Goal: Information Seeking & Learning: Learn about a topic

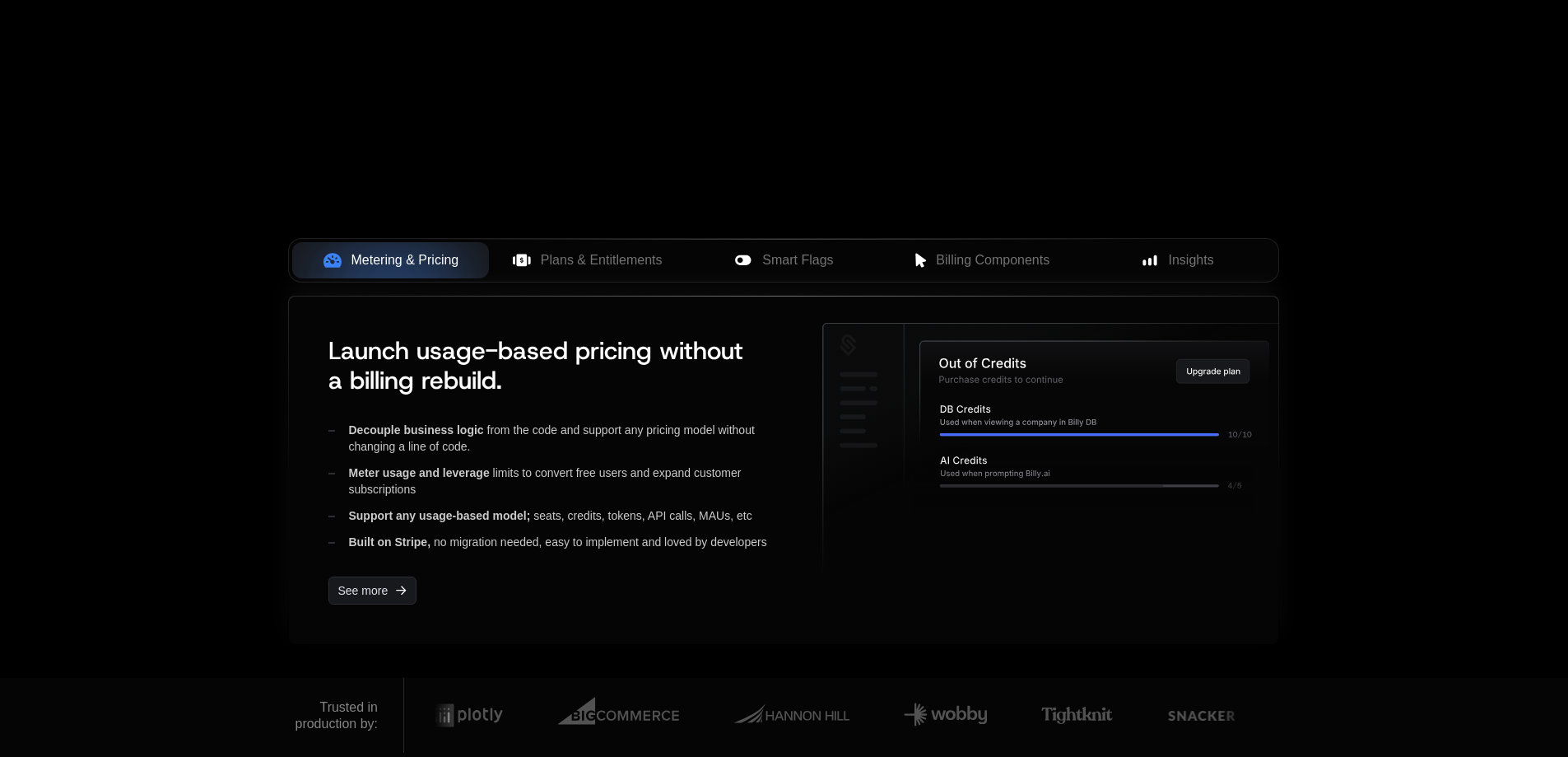
scroll to position [494, 0]
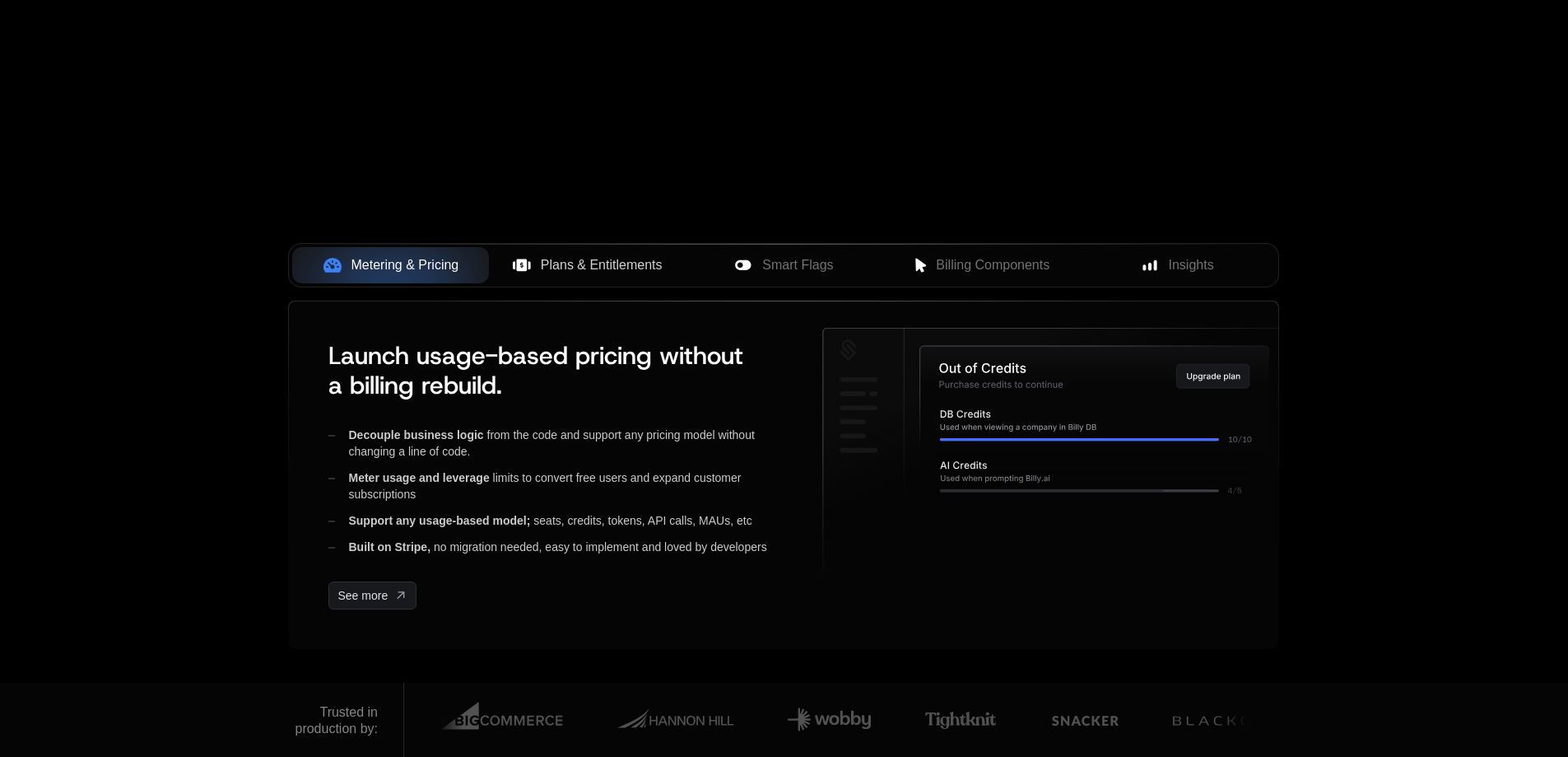
click at [625, 273] on span "Plans & Entitlements" at bounding box center [601, 264] width 121 height 19
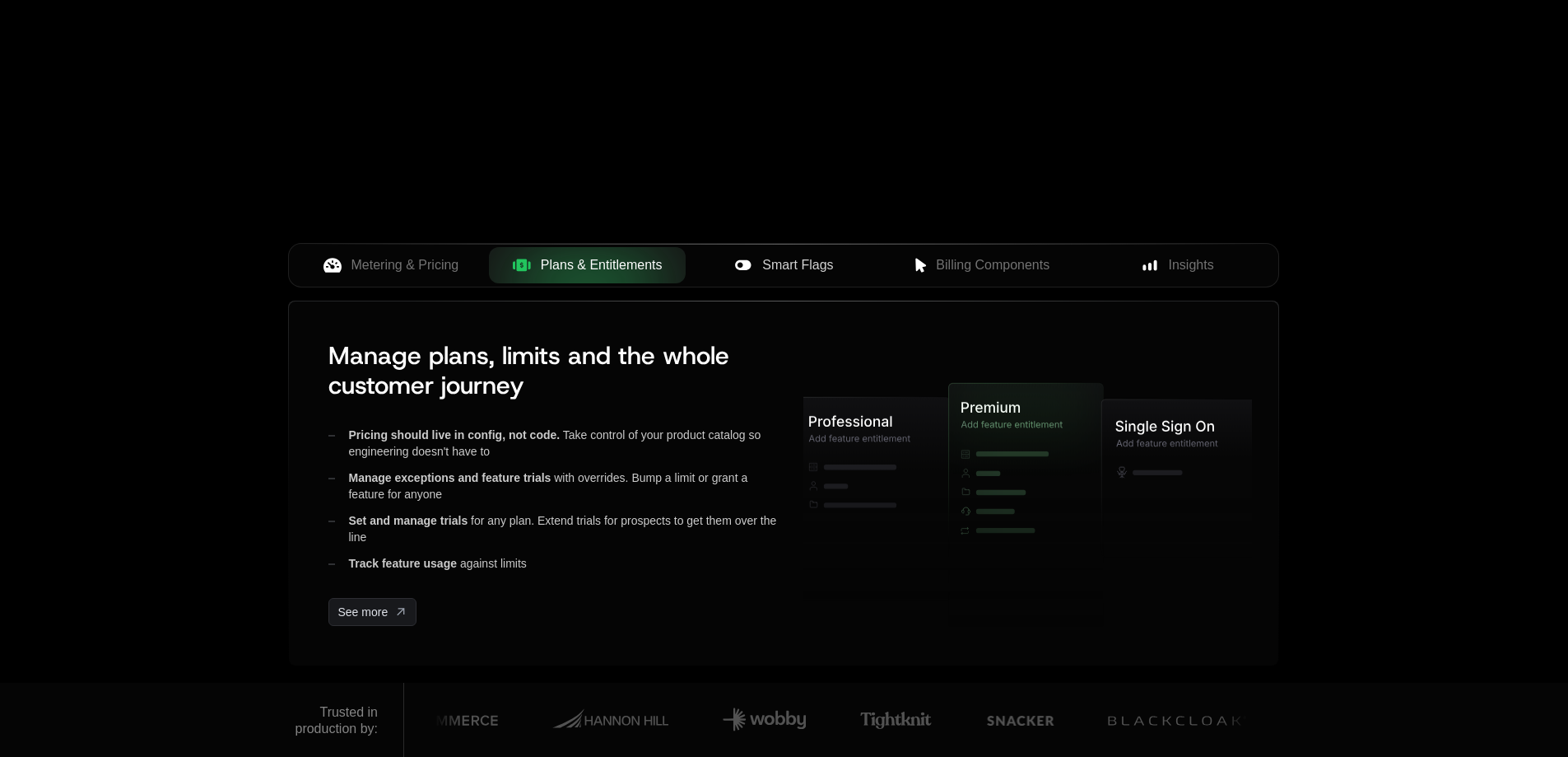
click at [787, 268] on span "Smart Flags" at bounding box center [797, 264] width 70 height 19
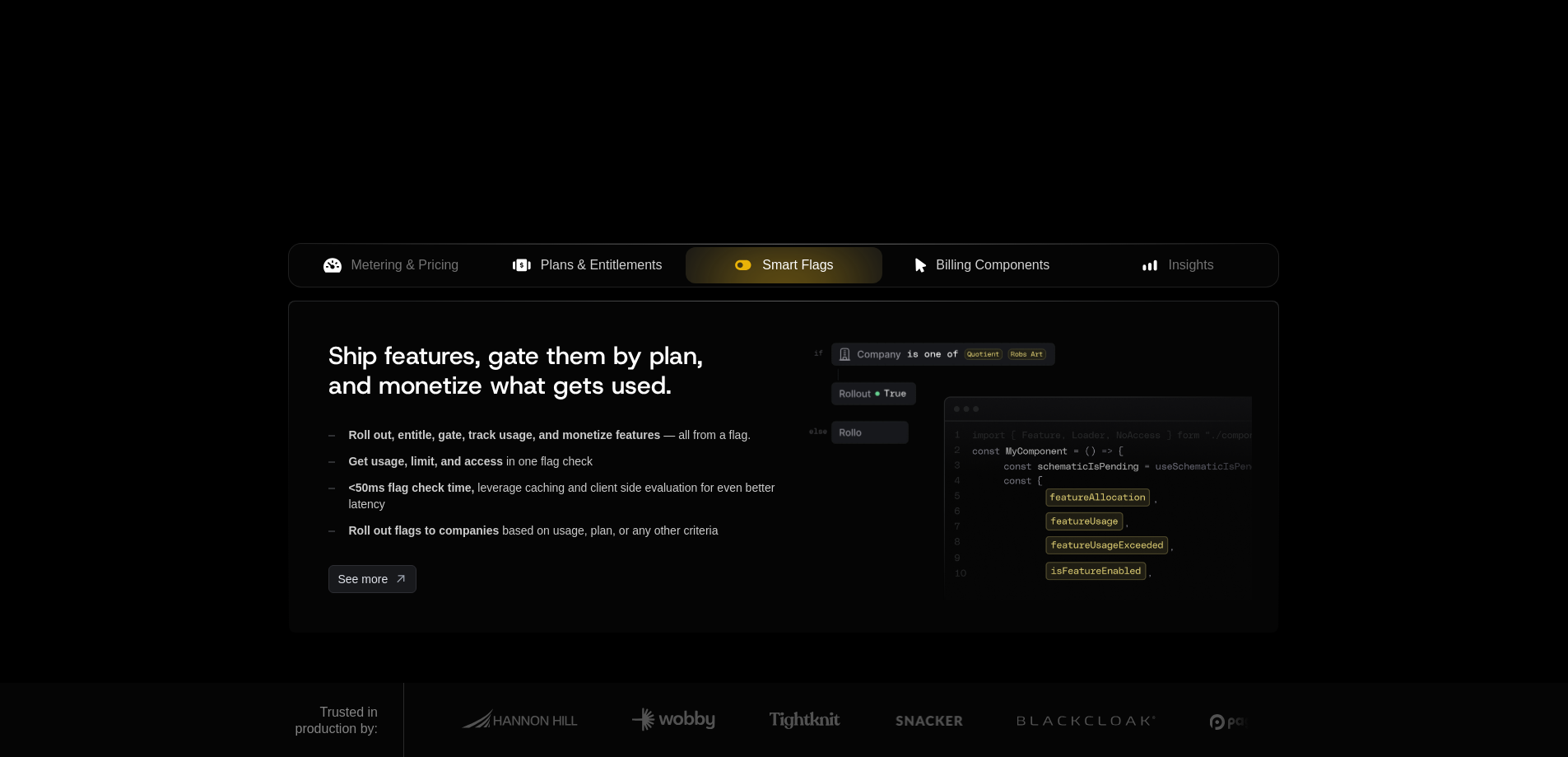
click at [965, 276] on button "Billing Components" at bounding box center [981, 264] width 197 height 36
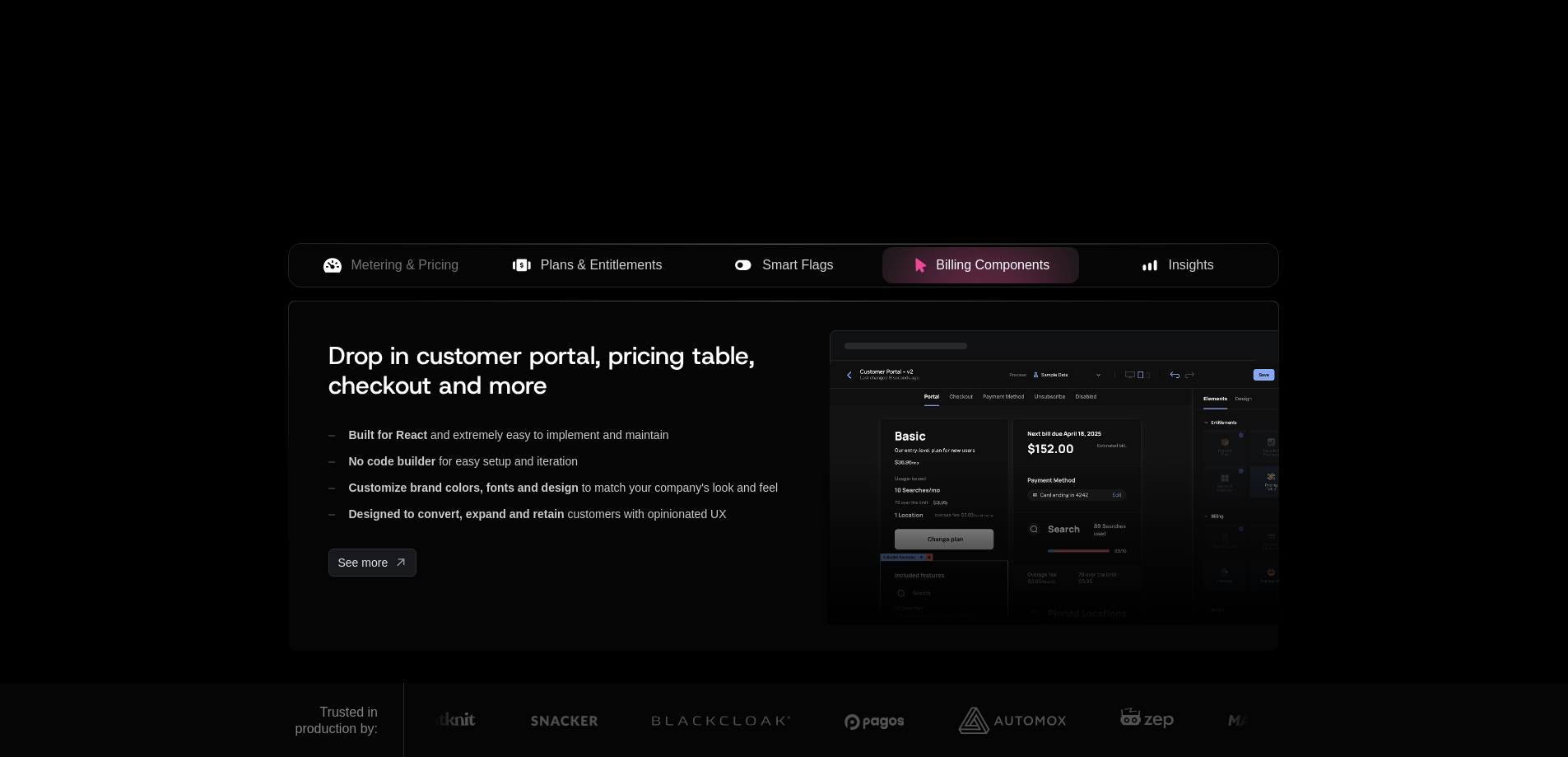
click at [1164, 270] on div "Insights" at bounding box center [1178, 264] width 171 height 19
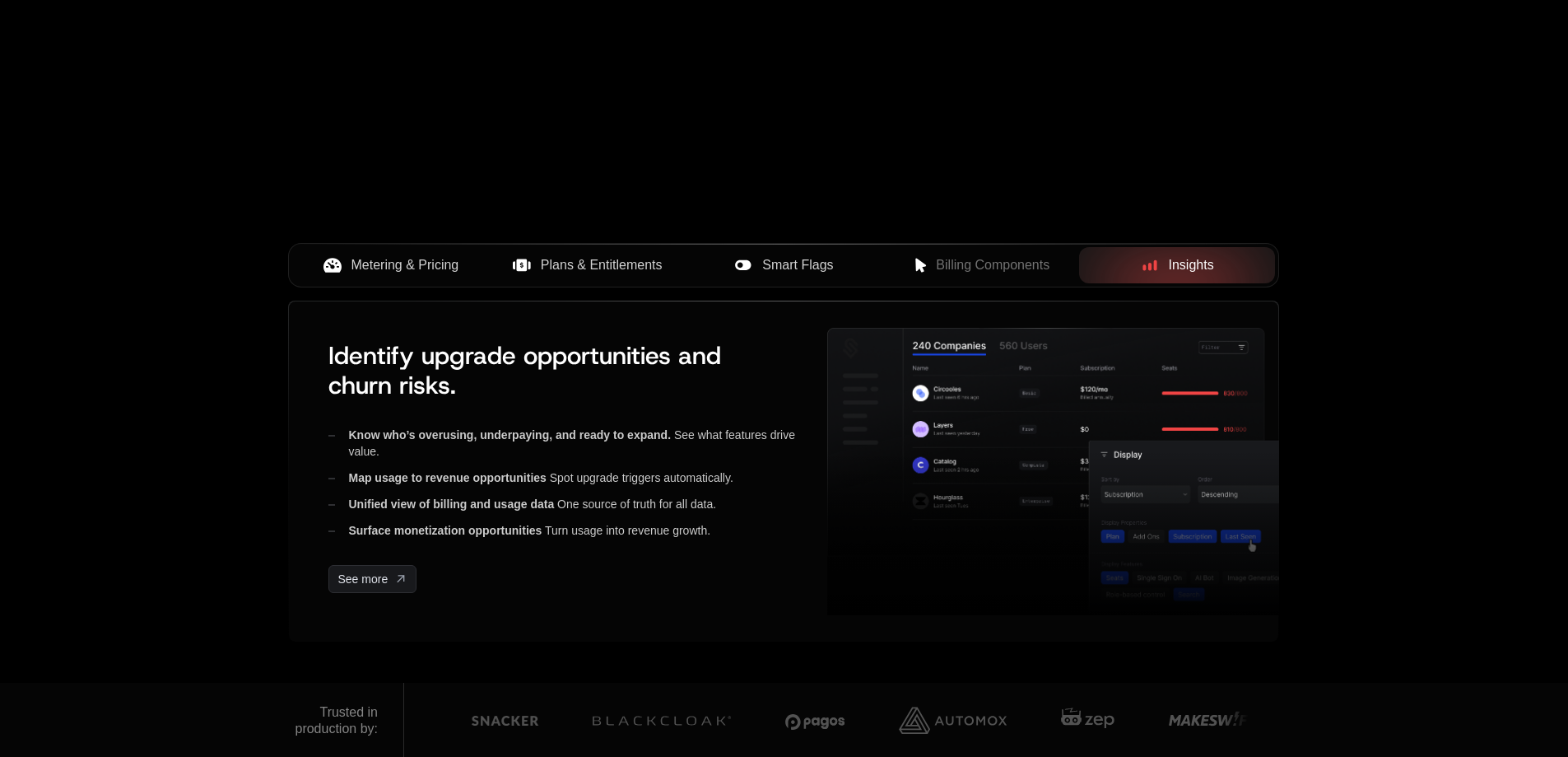
click at [460, 275] on div "Metering & Pricing" at bounding box center [390, 264] width 171 height 19
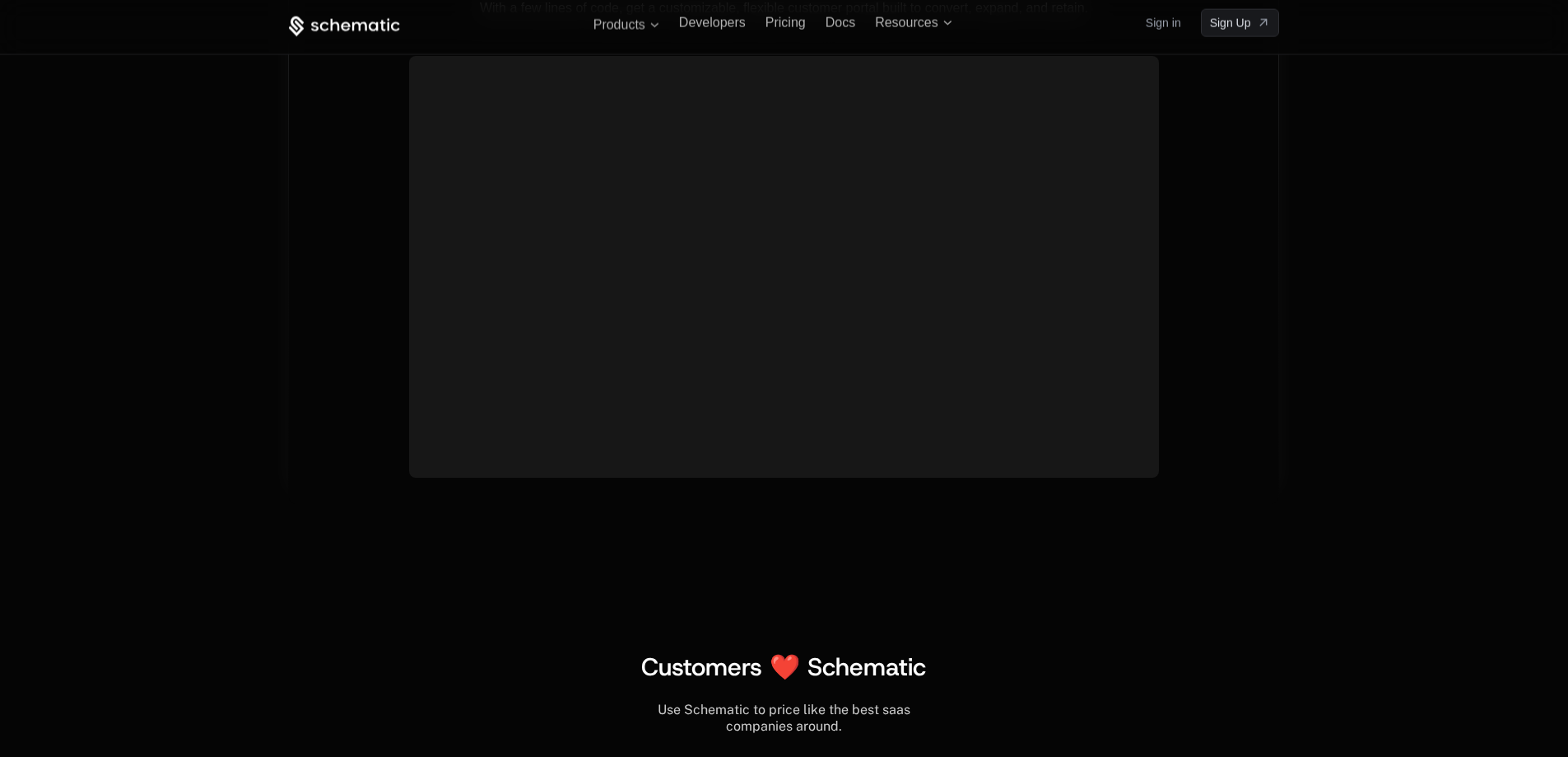
scroll to position [5847, 0]
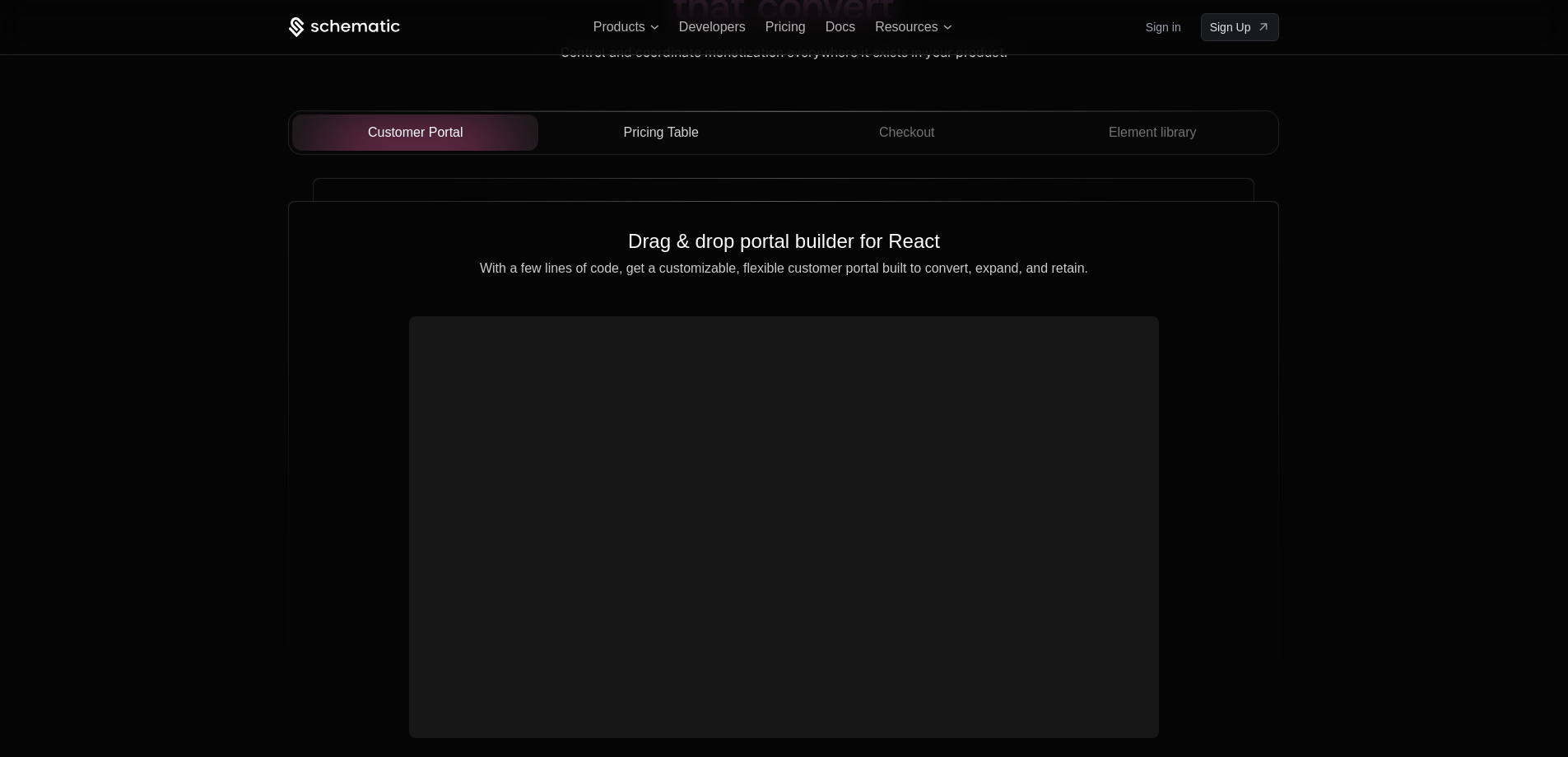
click at [631, 142] on span "Pricing Table" at bounding box center [661, 132] width 75 height 19
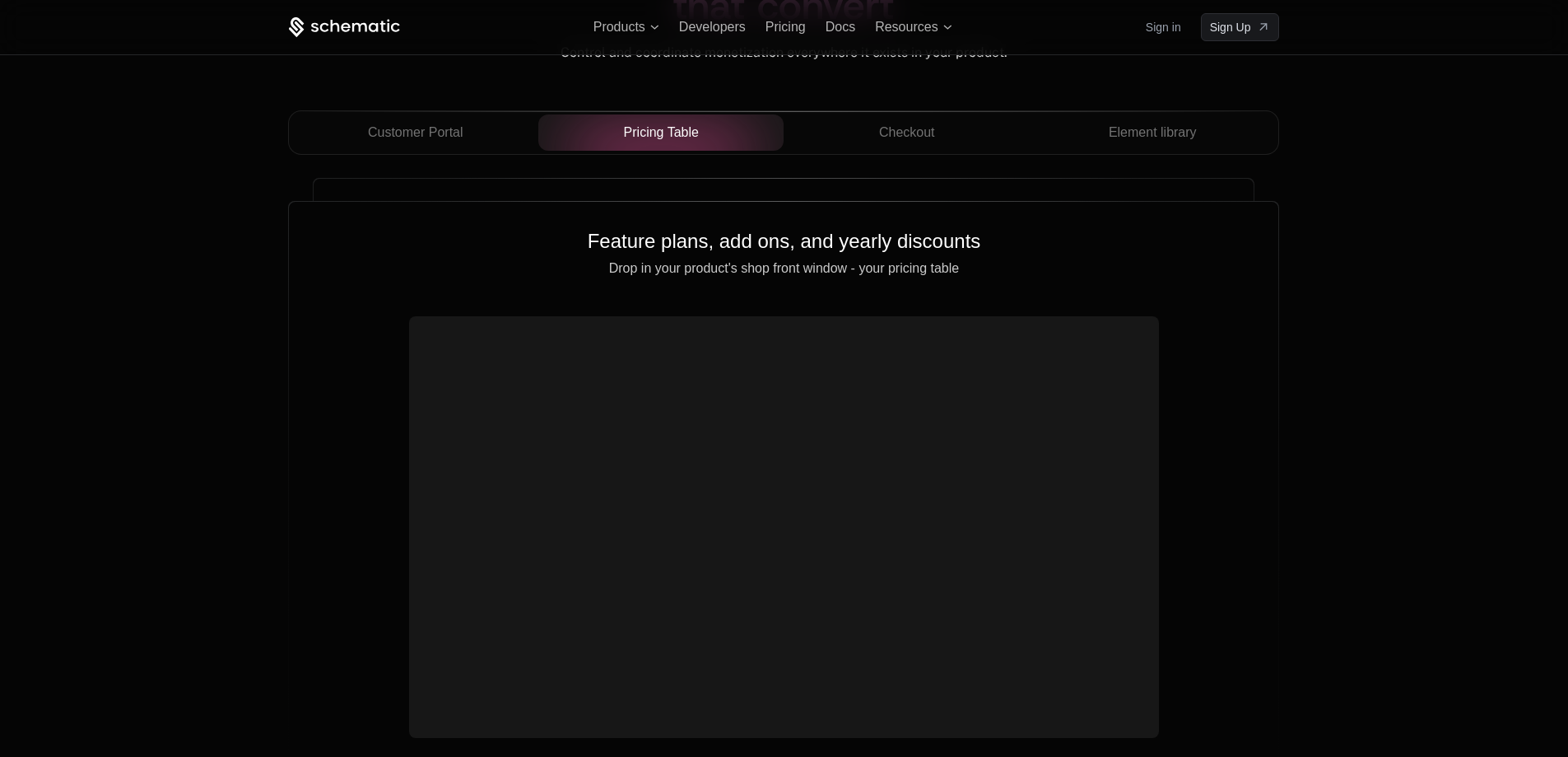
click at [1489, 225] on div "Drop in components that convert Control and coordinate monetization everywhere …" at bounding box center [784, 302] width 1568 height 1089
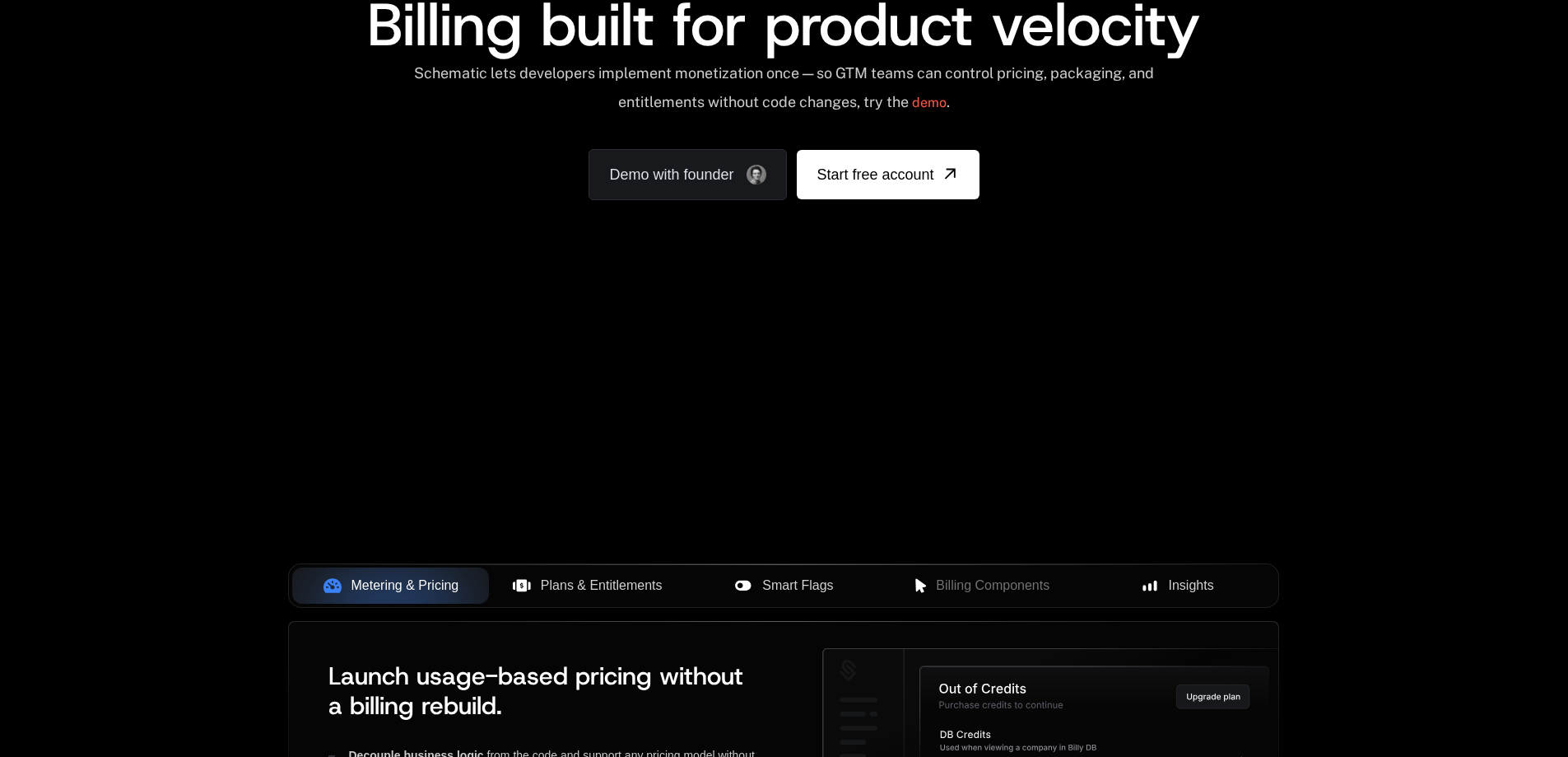
scroll to position [0, 0]
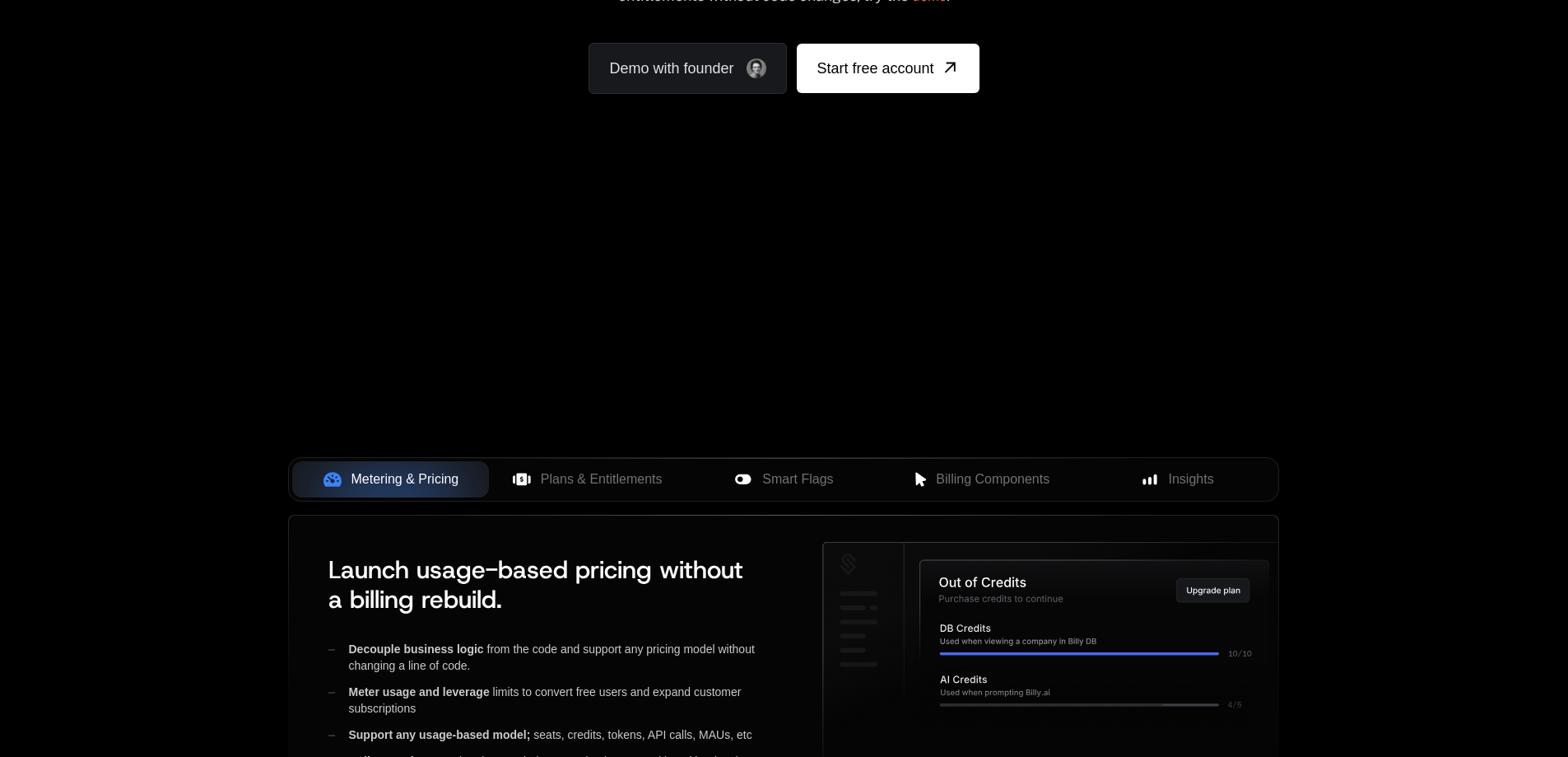
scroll to position [412, 0]
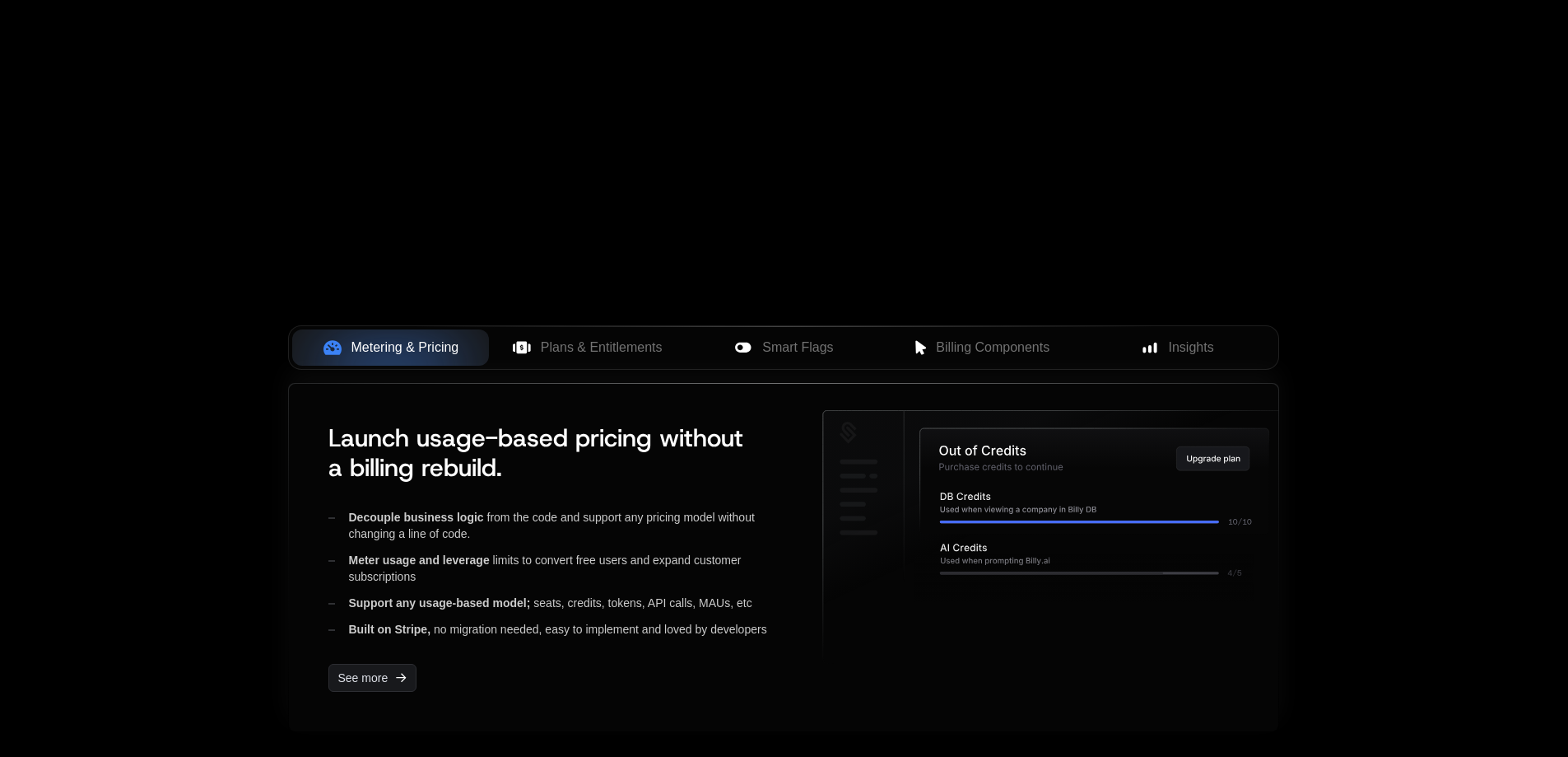
click at [686, 573] on div "Meter usage and leverage limits to convert free users and expand customer subsc…" at bounding box center [562, 569] width 467 height 33
click at [561, 340] on span "Plans & Entitlements" at bounding box center [601, 347] width 121 height 19
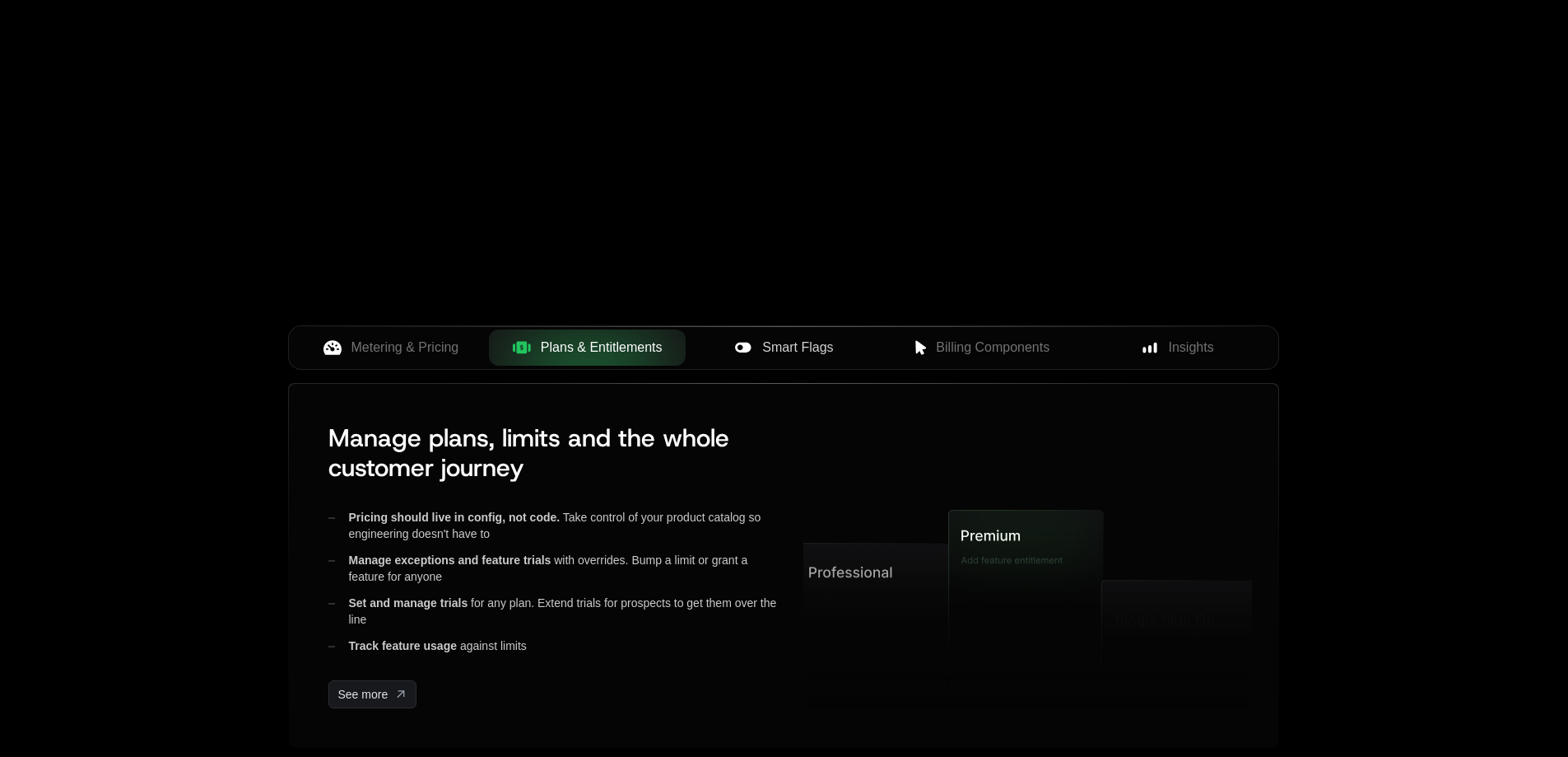
click at [759, 346] on div "Smart Flags" at bounding box center [784, 347] width 171 height 19
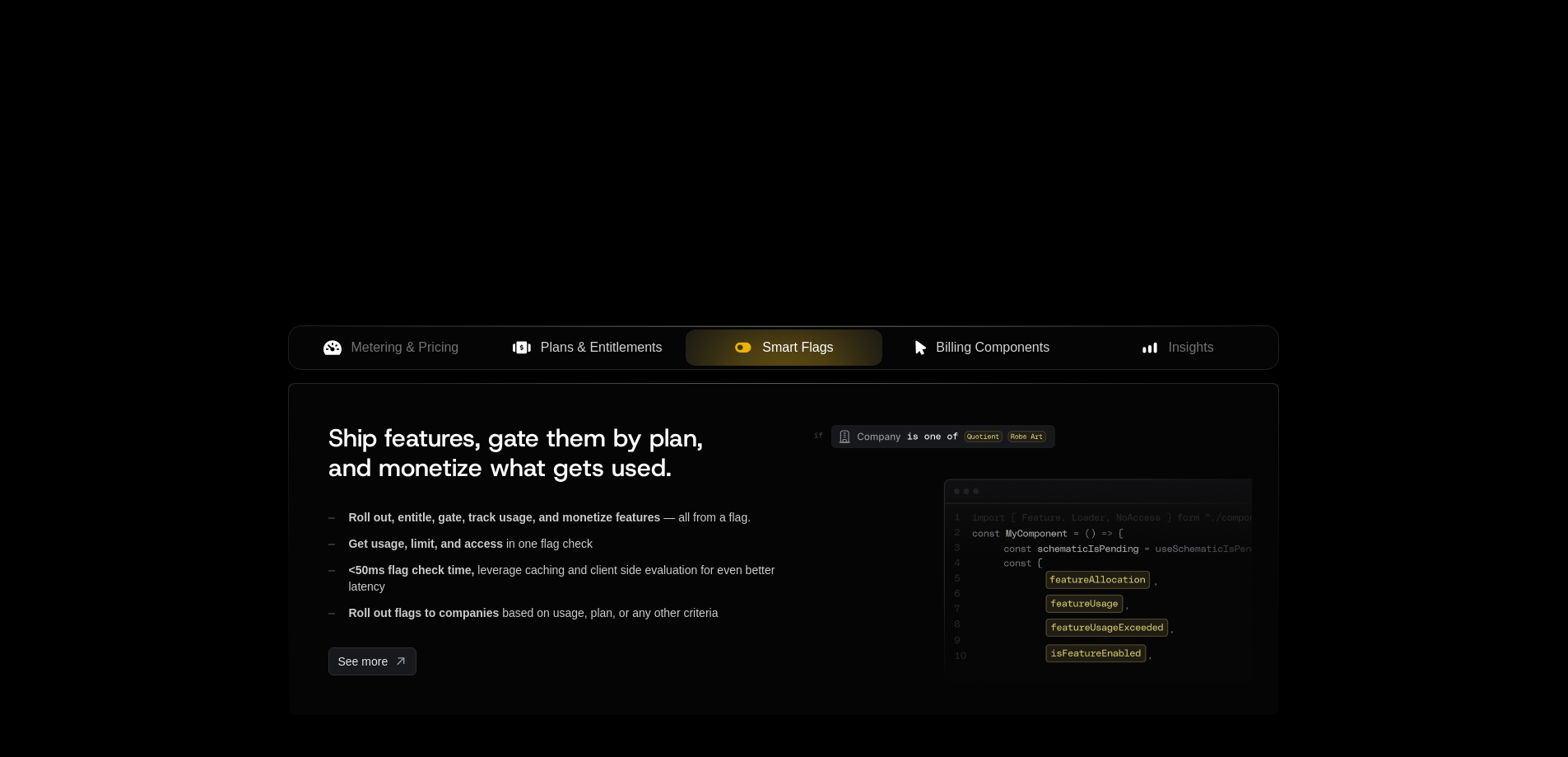
click at [942, 354] on span "Billing Components" at bounding box center [992, 347] width 114 height 19
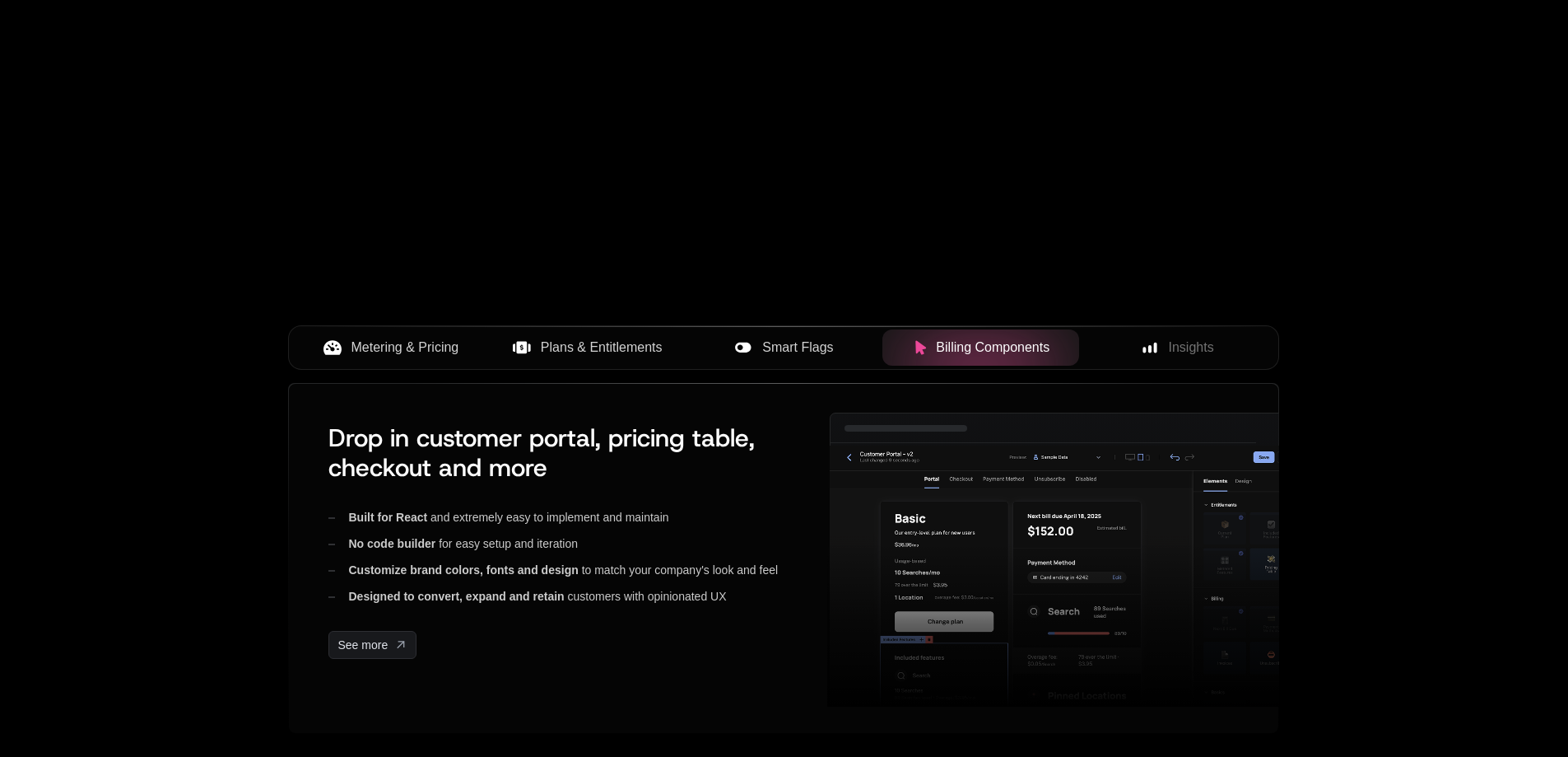
click at [398, 345] on span "Metering & Pricing" at bounding box center [405, 347] width 108 height 19
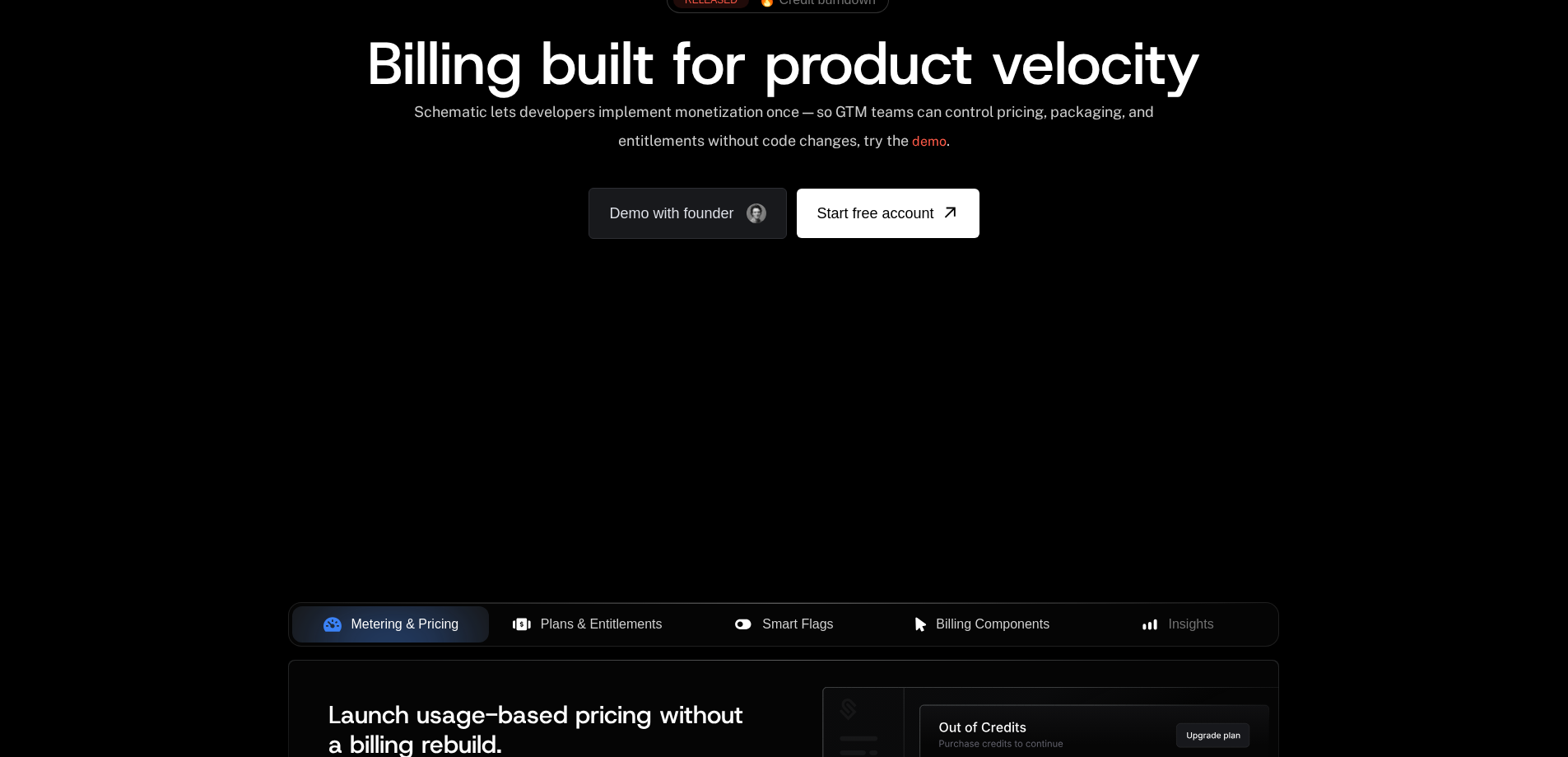
scroll to position [83, 0]
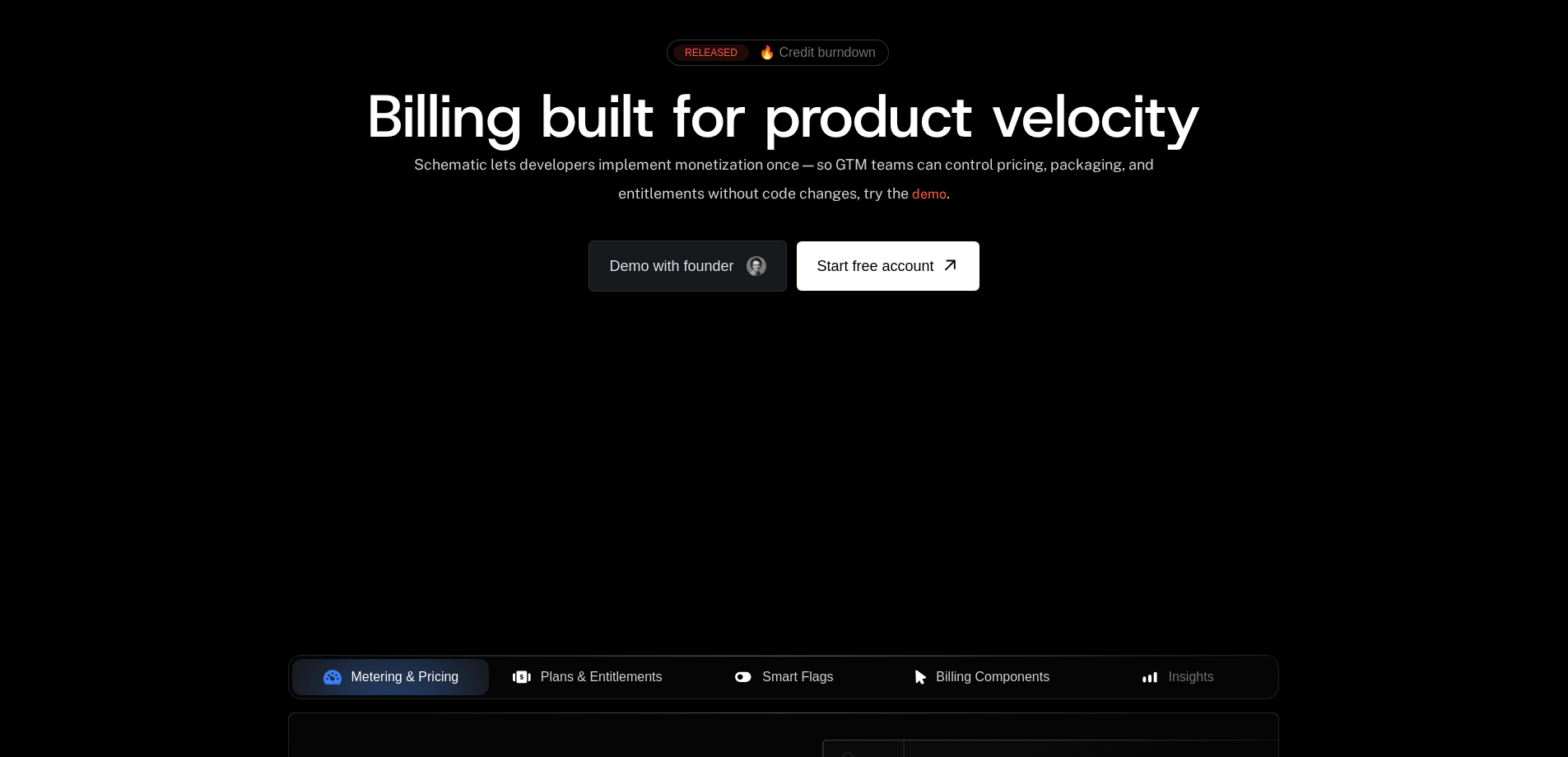
click at [1455, 374] on div "AI Products Developers Pricing Docs Resources Summit Sign in Sign Up RELEASED 🔥…" at bounding box center [784, 163] width 1568 height 493
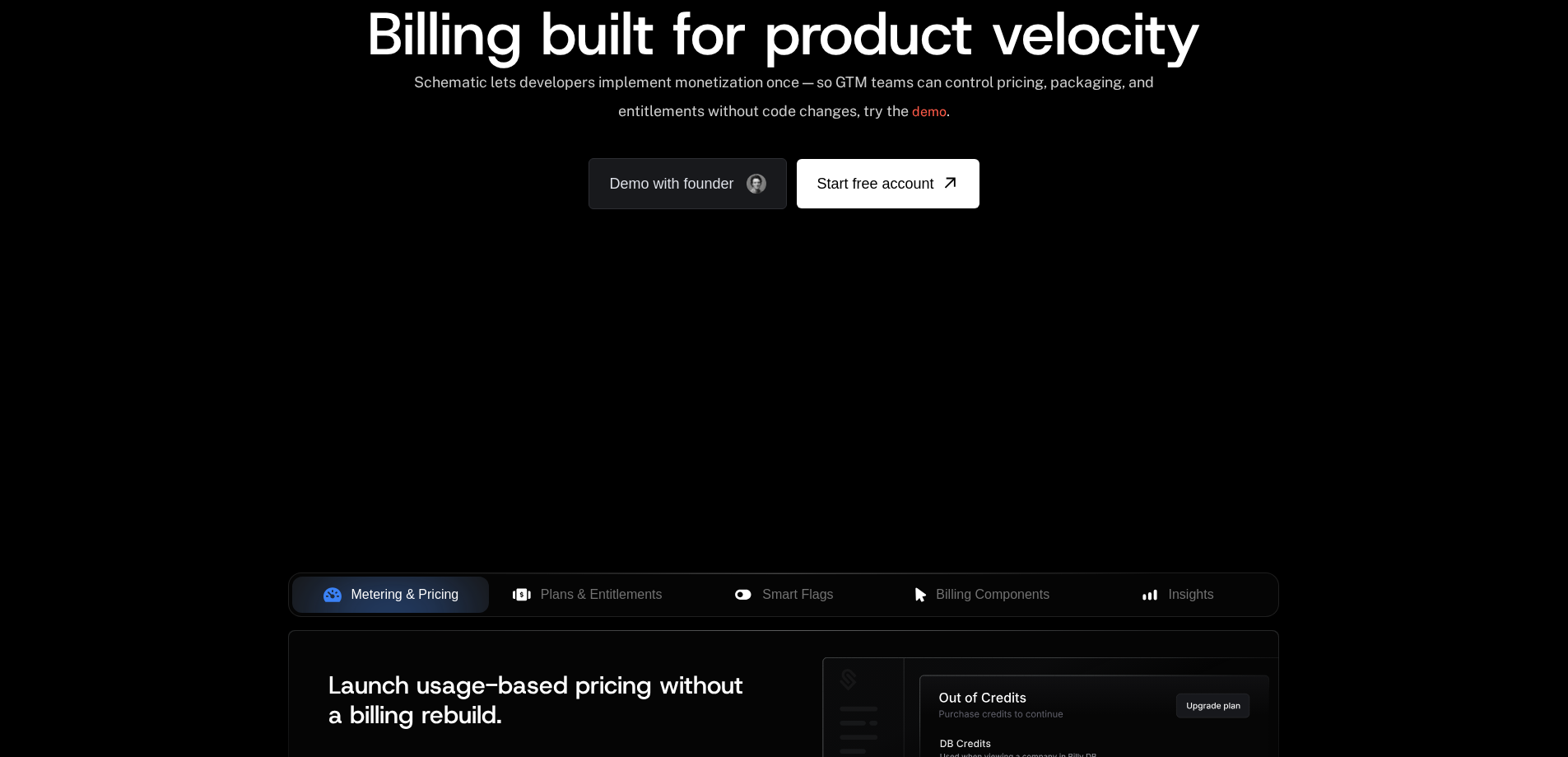
scroll to position [83, 0]
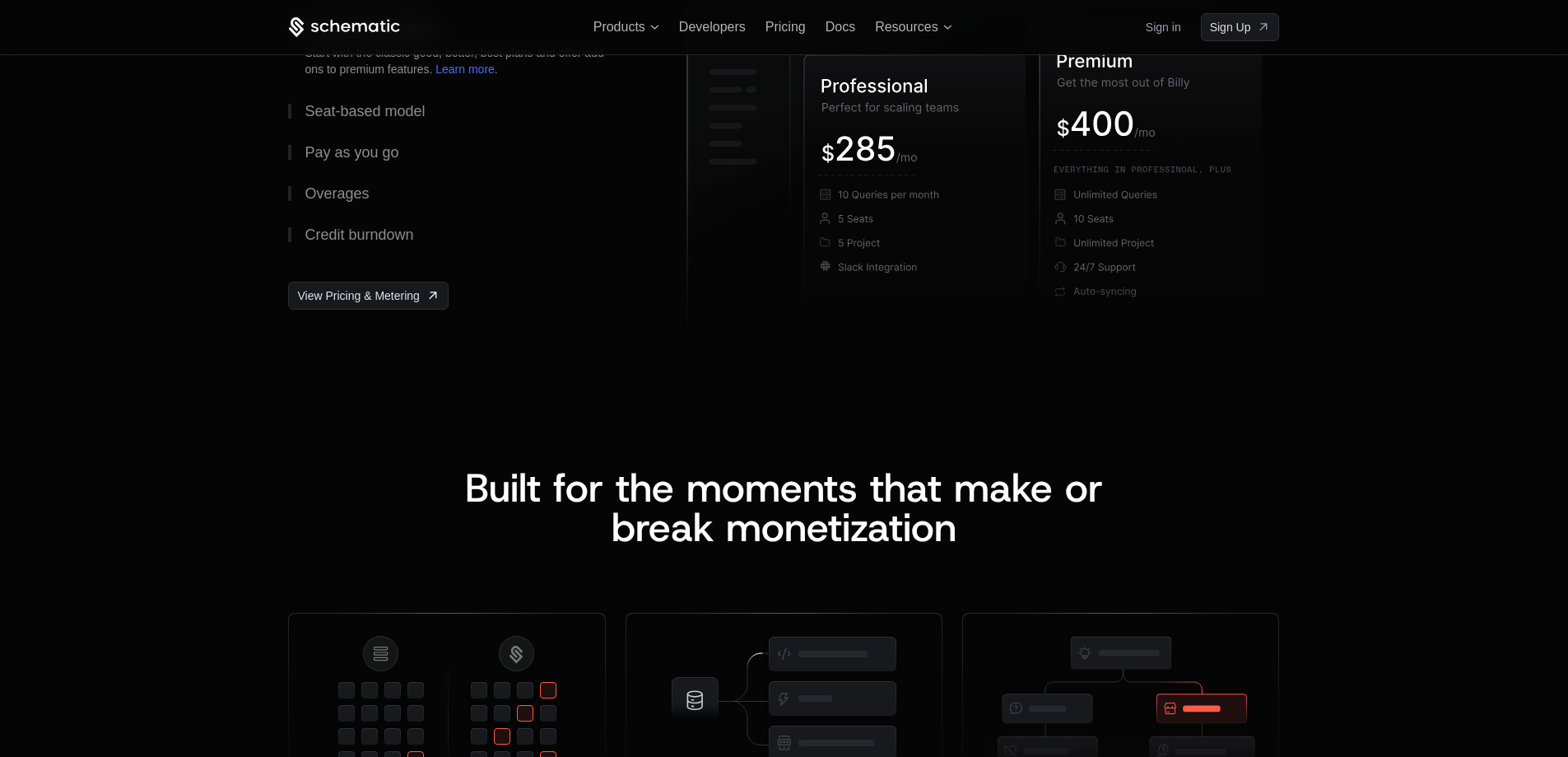
scroll to position [2636, 0]
